Goal: Transaction & Acquisition: Purchase product/service

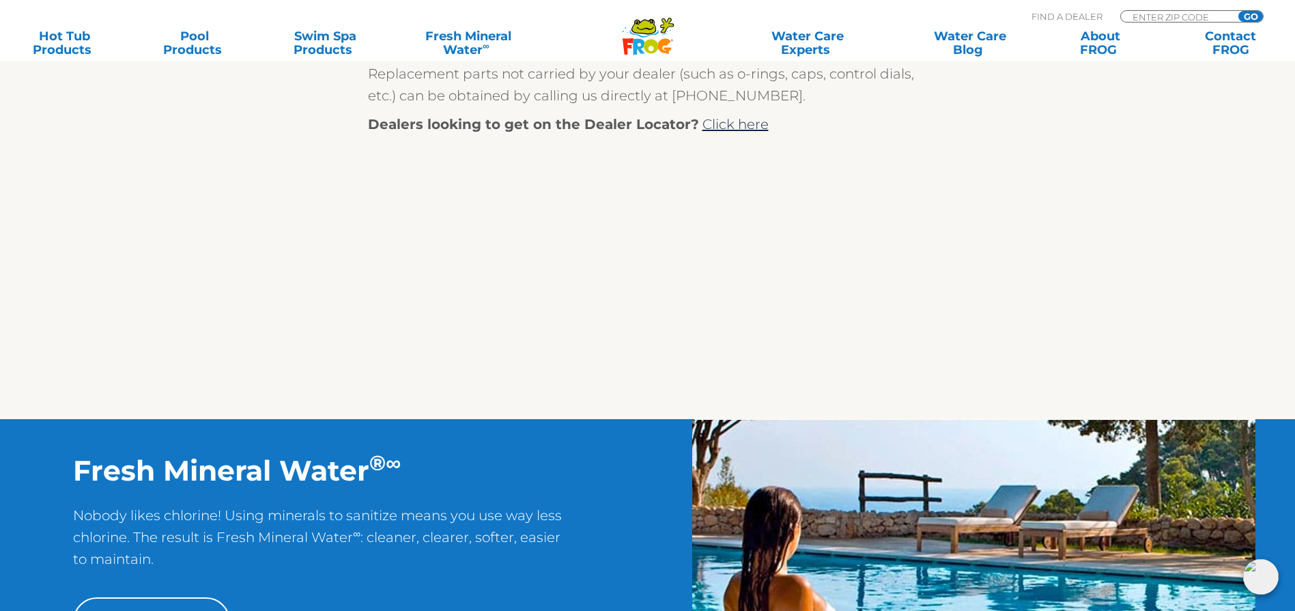
scroll to position [745, 0]
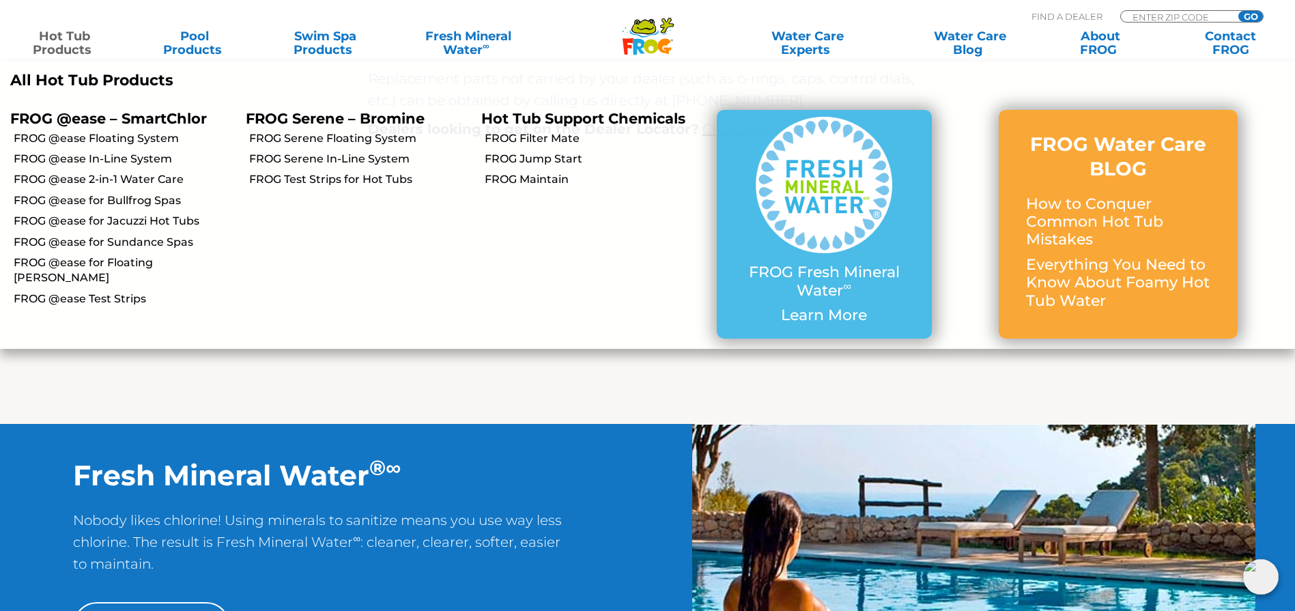
click at [64, 37] on link "Hot Tub Products" at bounding box center [65, 42] width 102 height 27
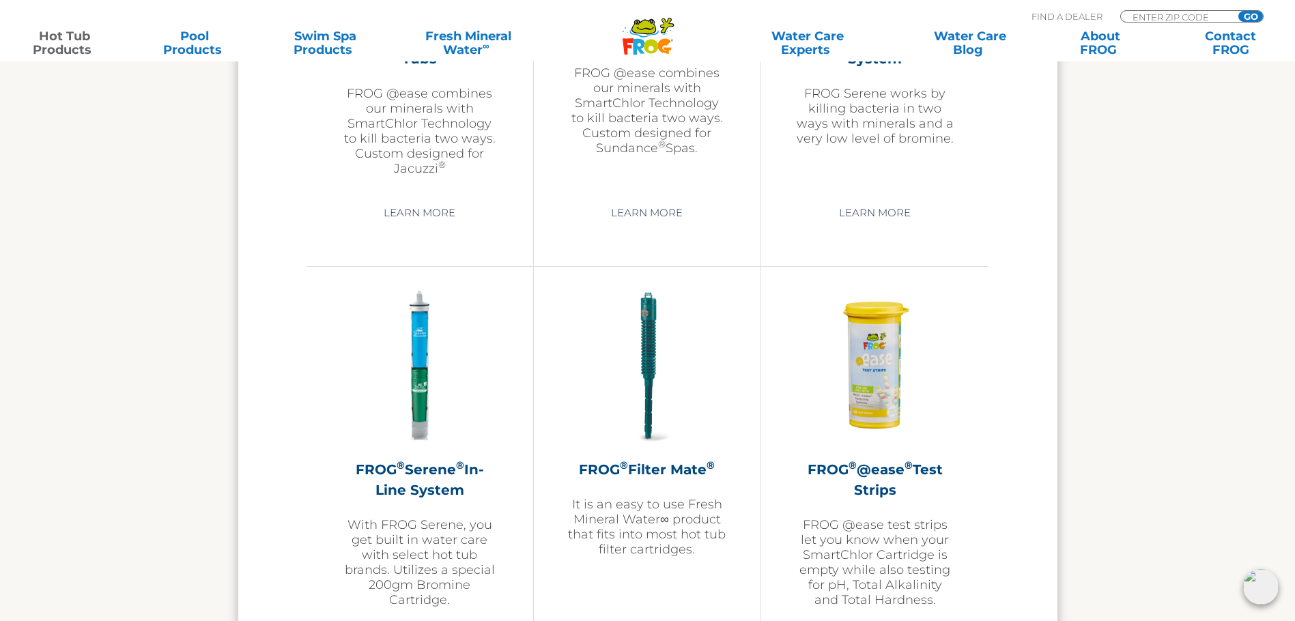
scroll to position [2662, 0]
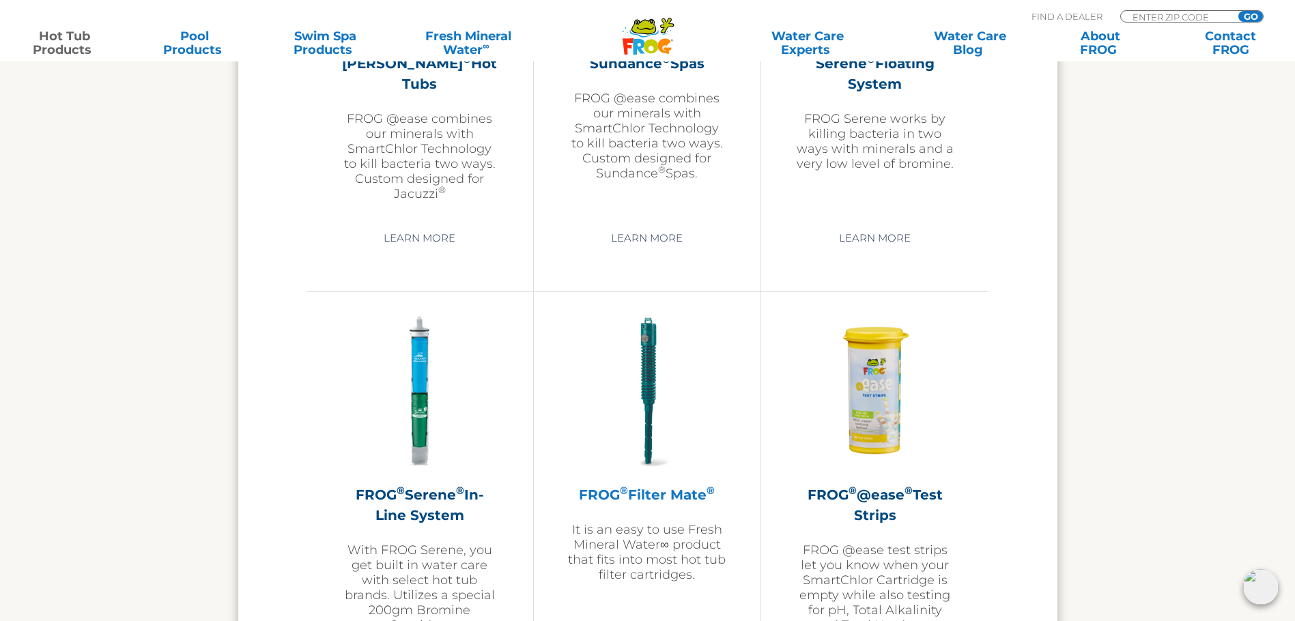
click at [617, 490] on h2 "FROG ® Filter Mate ®" at bounding box center [647, 495] width 158 height 20
